Goal: Use online tool/utility: Utilize a website feature to perform a specific function

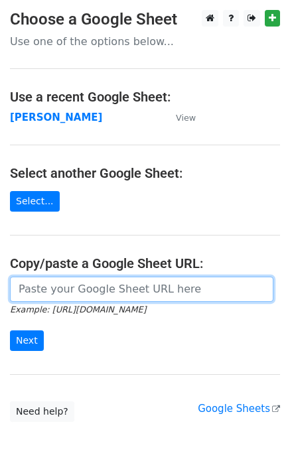
click at [37, 295] on input "url" at bounding box center [141, 289] width 263 height 25
paste input "https://docs.google.com/spreadsheets/d/1oqxXdD6BbM7dchgQkuMQWACtRK0sReuq5YEGTJ2…"
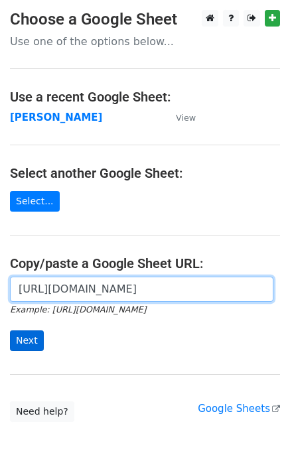
scroll to position [0, 307]
type input "https://docs.google.com/spreadsheets/d/1oqxXdD6BbM7dchgQkuMQWACtRK0sReuq5YEGTJ2…"
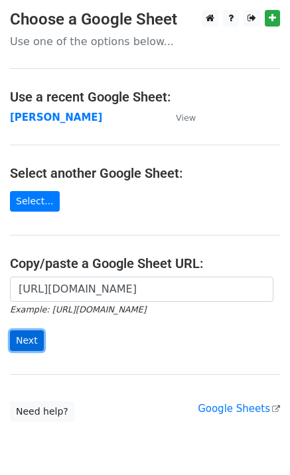
click at [27, 344] on input "Next" at bounding box center [27, 340] width 34 height 21
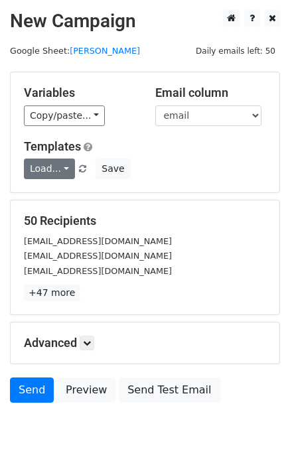
drag, startPoint x: 20, startPoint y: 173, endPoint x: 29, endPoint y: 172, distance: 9.4
click at [21, 173] on div "Load... Your First Left Chest or Cap Logo – Absolutely Free Give me a chance to…" at bounding box center [145, 169] width 262 height 21
click at [33, 171] on link "Load..." at bounding box center [49, 169] width 51 height 21
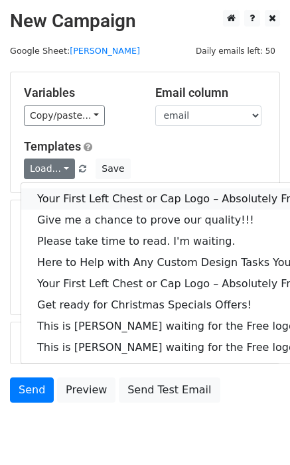
click at [94, 199] on link "Your First Left Chest or Cap Logo – Absolutely Free" at bounding box center [179, 198] width 317 height 21
